Goal: Information Seeking & Learning: Check status

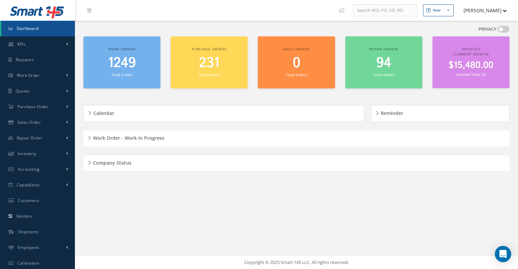
scroll to position [19, 0]
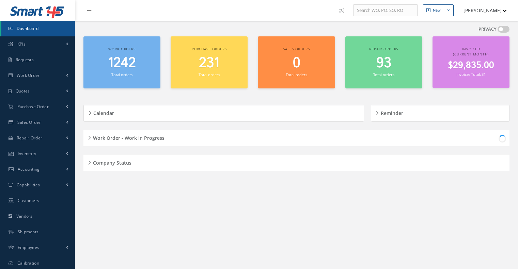
scroll to position [19, 0]
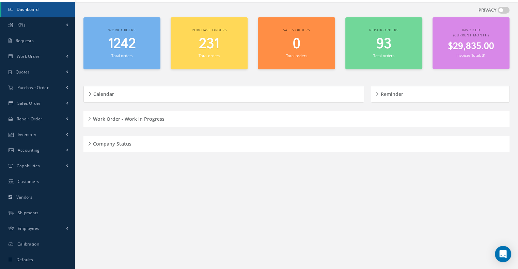
click at [93, 144] on h5 "Company Status" at bounding box center [111, 143] width 41 height 8
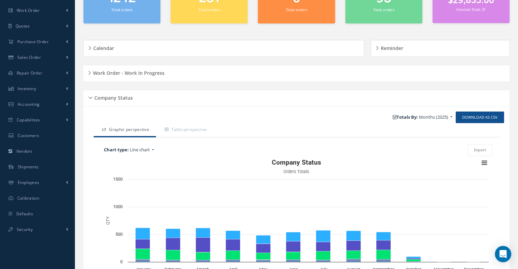
scroll to position [121, 0]
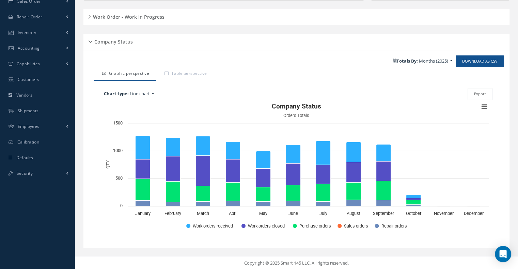
click at [90, 41] on div "Company Status" at bounding box center [296, 42] width 426 height 11
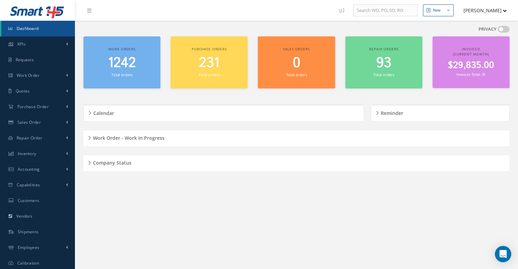
scroll to position [0, 0]
click at [88, 161] on div "Company Status" at bounding box center [296, 163] width 426 height 11
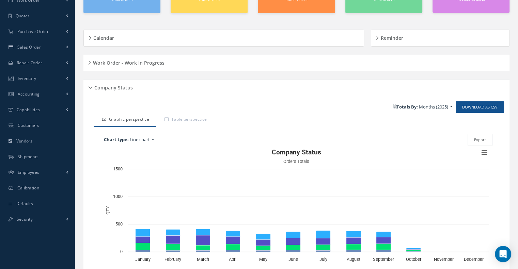
scroll to position [121, 0]
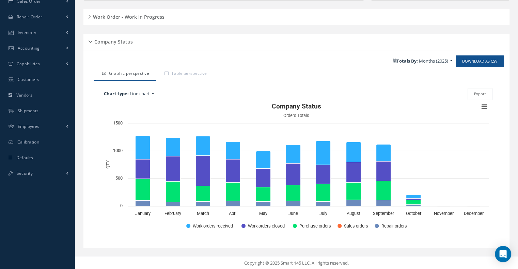
click at [92, 42] on div "Company Status" at bounding box center [296, 42] width 426 height 11
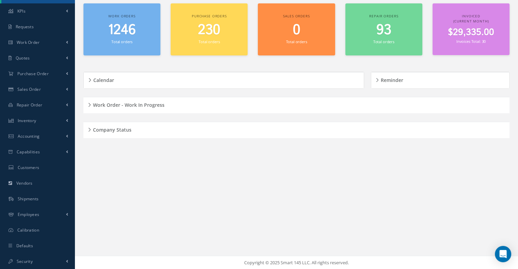
click at [90, 104] on div "Work Order - Work In Progress" at bounding box center [296, 105] width 426 height 11
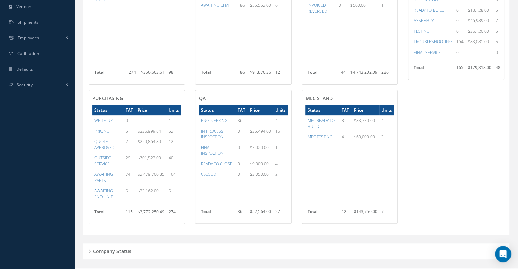
scroll to position [222, 0]
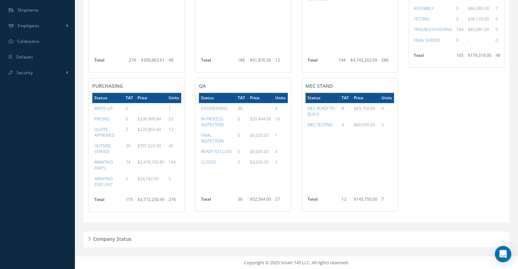
click at [90, 237] on div "Company Status" at bounding box center [296, 239] width 426 height 11
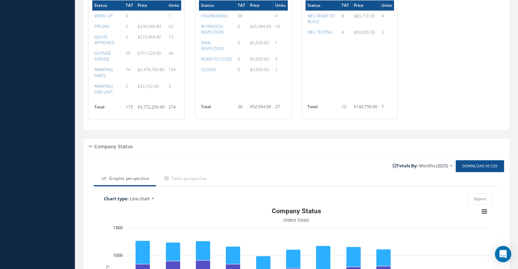
scroll to position [420, 0]
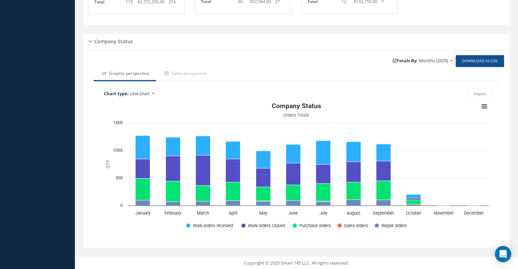
click at [88, 42] on div "Company Status" at bounding box center [296, 41] width 426 height 11
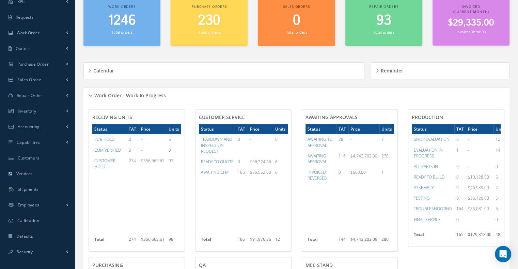
scroll to position [0, 0]
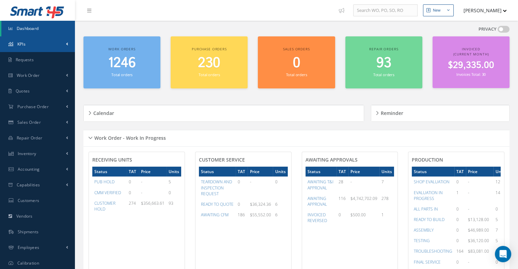
click at [19, 41] on span "KPIs" at bounding box center [21, 44] width 8 height 6
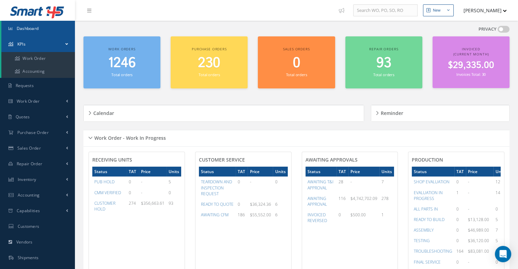
click at [19, 41] on span "KPIs" at bounding box center [21, 44] width 8 height 6
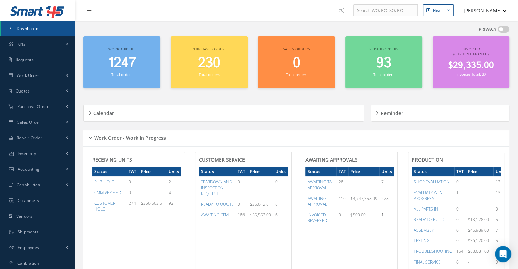
click at [90, 137] on div "Work Order - Work In Progress" at bounding box center [296, 138] width 426 height 11
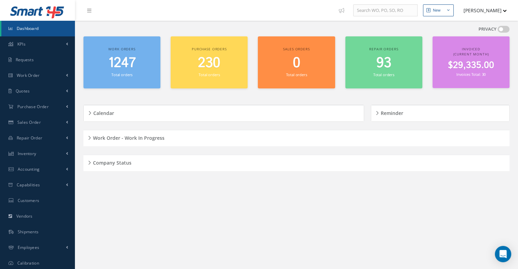
scroll to position [33, 0]
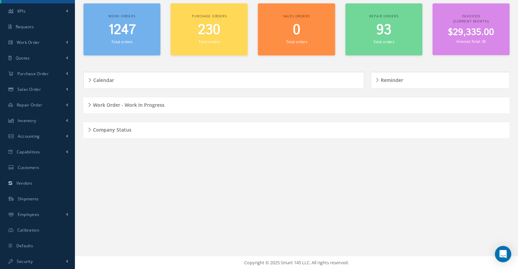
click at [89, 130] on div "Company Status" at bounding box center [296, 130] width 426 height 11
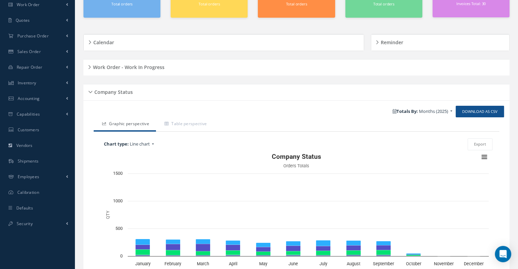
scroll to position [121, 0]
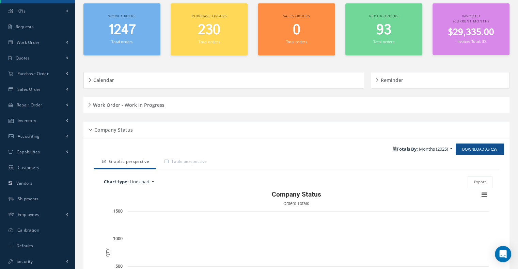
scroll to position [121, 0]
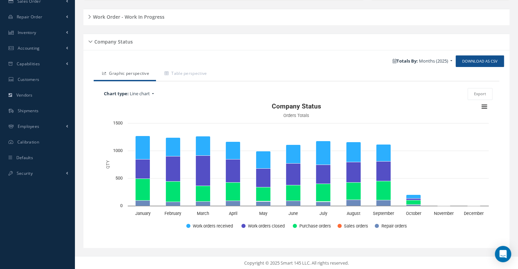
click at [93, 39] on h5 "Company Status" at bounding box center [112, 41] width 41 height 8
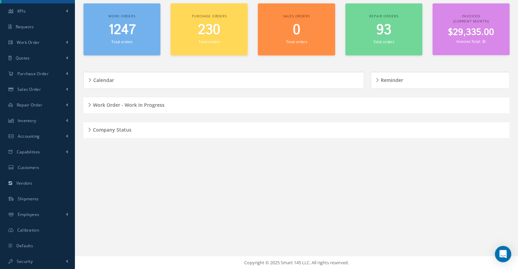
scroll to position [0, 0]
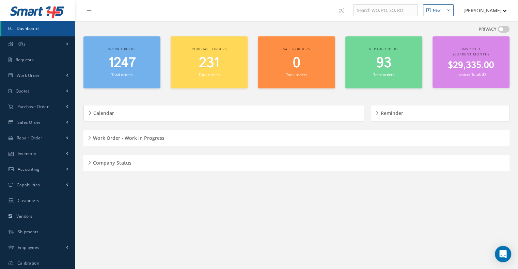
drag, startPoint x: 89, startPoint y: 165, endPoint x: 92, endPoint y: 163, distance: 3.7
click at [90, 165] on div "Company Status" at bounding box center [296, 163] width 426 height 11
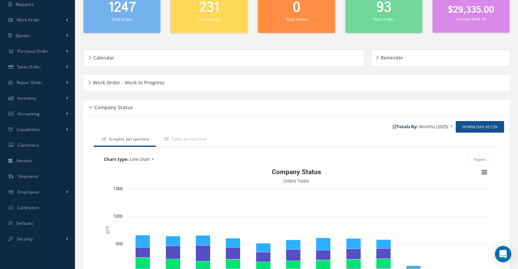
scroll to position [121, 0]
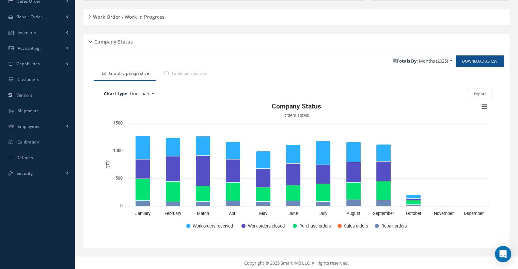
click at [94, 42] on h5 "Company Status" at bounding box center [112, 41] width 41 height 8
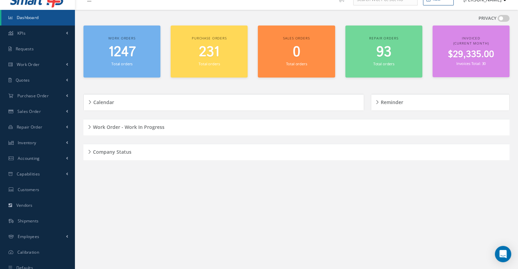
scroll to position [0, 0]
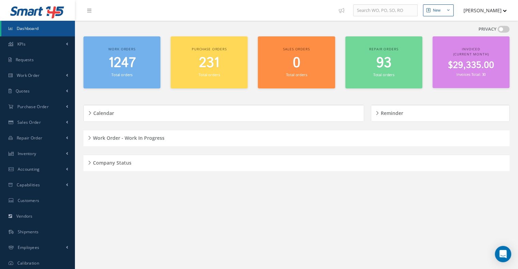
click at [119, 27] on div "PRIVACY" at bounding box center [296, 31] width 426 height 11
click at [366, 200] on div "New New Work Order New Purchase Order New Customer Quote New Sales Order New Re…" at bounding box center [296, 151] width 443 height 303
